Goal: Find specific page/section: Find specific page/section

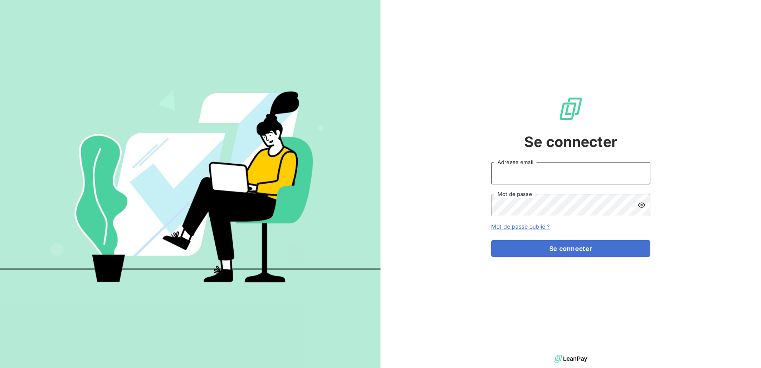
click at [545, 176] on input "Adresse email" at bounding box center [570, 173] width 159 height 22
type input "[PERSON_NAME][EMAIL_ADDRESS][DOMAIN_NAME]"
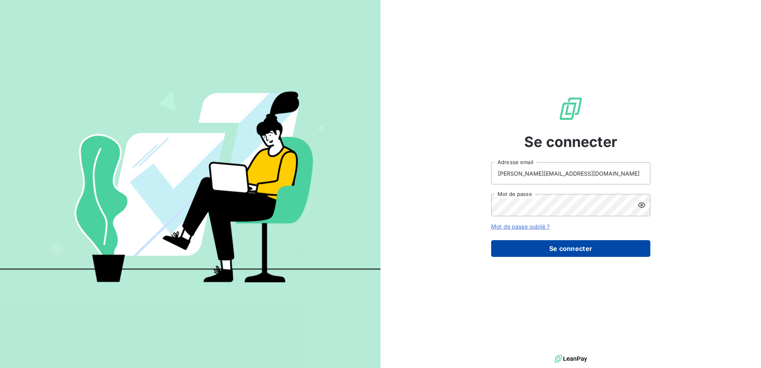
click at [557, 243] on button "Se connecter" at bounding box center [570, 248] width 159 height 17
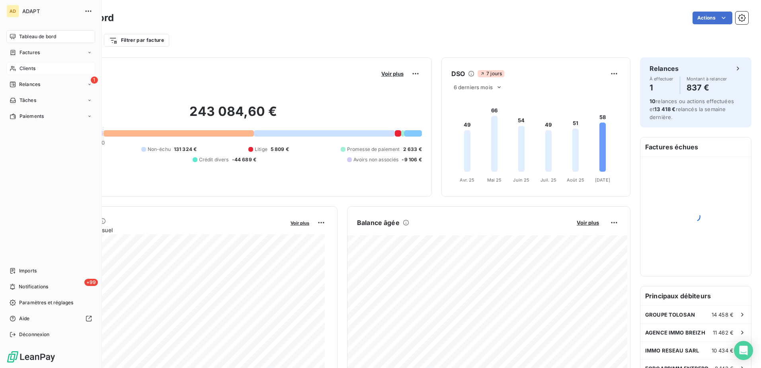
click at [29, 70] on span "Clients" at bounding box center [27, 68] width 16 height 7
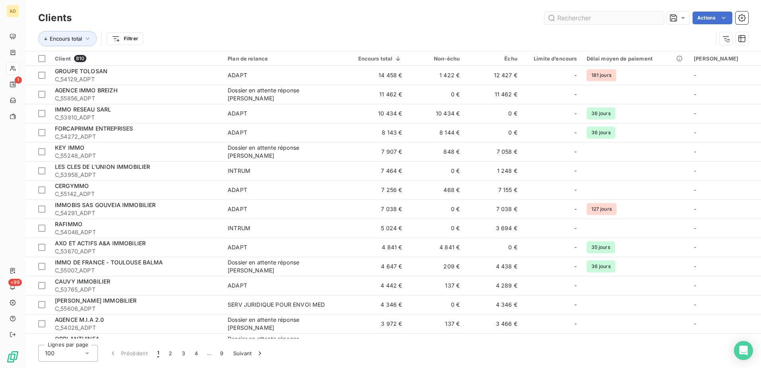
click at [579, 16] on input "text" at bounding box center [603, 18] width 119 height 13
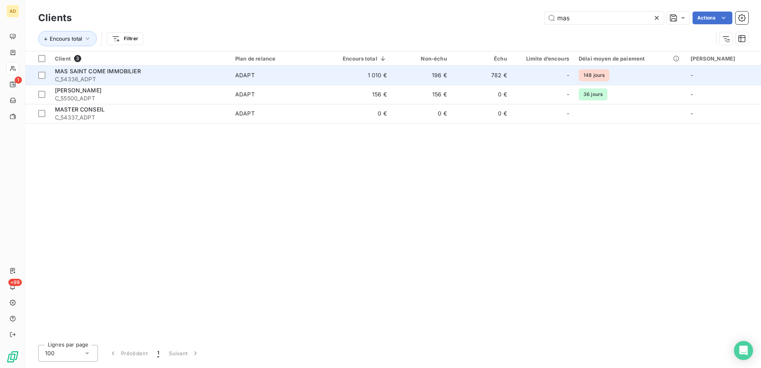
type input "mas"
click at [113, 71] on span "MAS SAINT COME IMMOBILIER" at bounding box center [98, 71] width 86 height 7
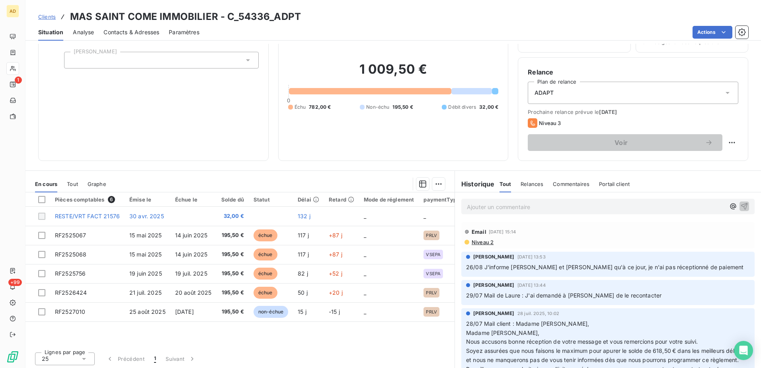
scroll to position [49, 0]
